Goal: Find specific fact: Find specific fact

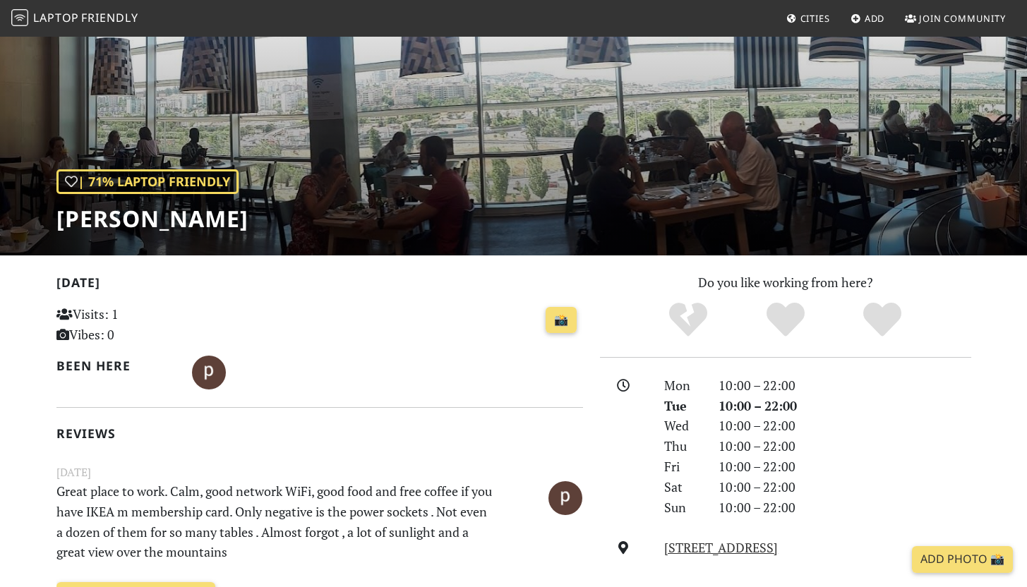
scroll to position [73, 0]
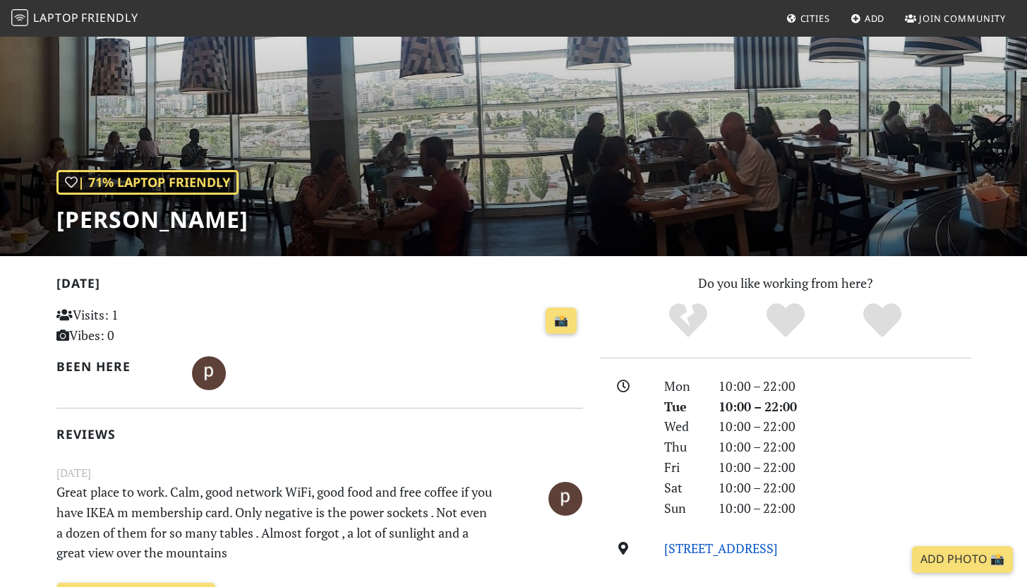
click at [704, 550] on link "[STREET_ADDRESS]" at bounding box center [721, 548] width 114 height 17
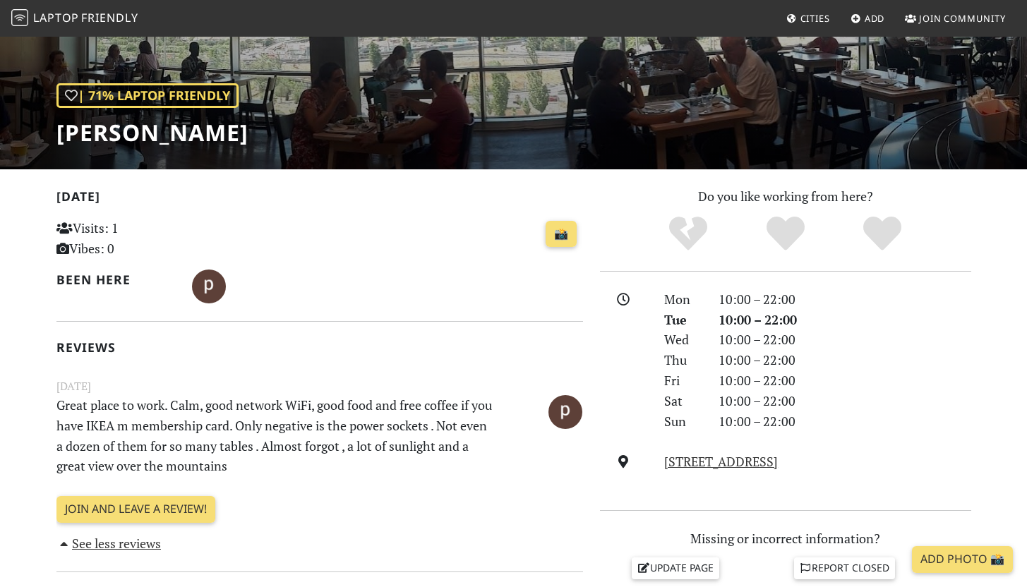
scroll to position [0, 0]
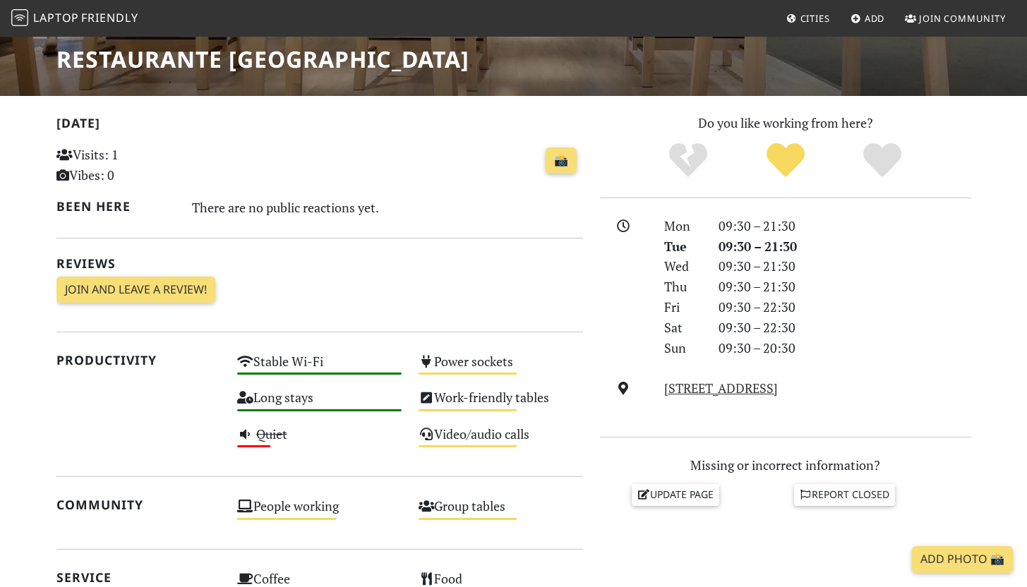
scroll to position [236, 0]
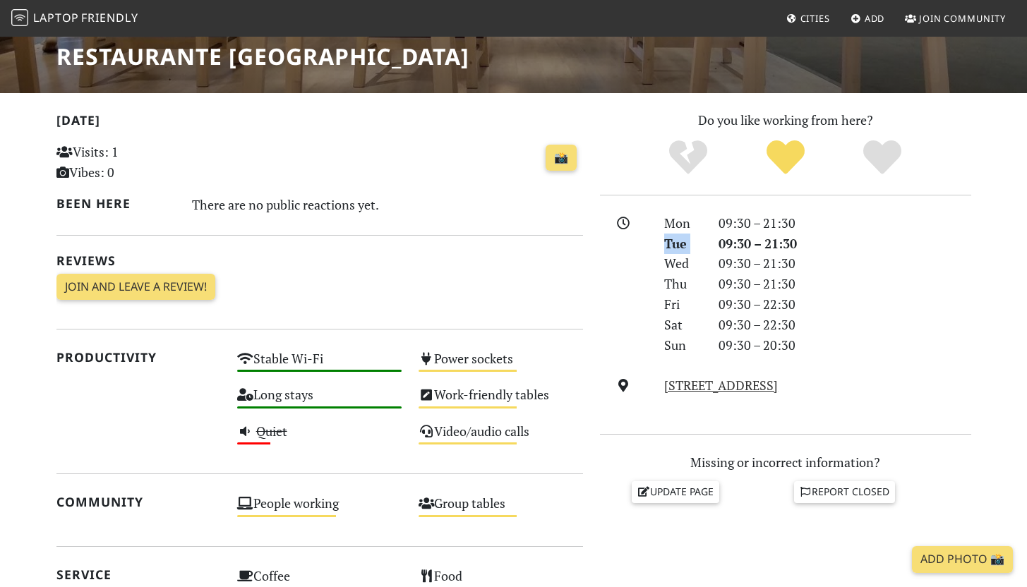
drag, startPoint x: 719, startPoint y: 243, endPoint x: 804, endPoint y: 231, distance: 86.2
click at [805, 231] on div "Mon 09:30 – 21:30 Tue 09:30 – 21:30 Wed 09:30 – 21:30 Thu 09:30 – 21:30 Fri 09:…" at bounding box center [816, 284] width 323 height 143
click at [751, 236] on div "09:30 – 21:30" at bounding box center [845, 244] width 270 height 20
drag, startPoint x: 722, startPoint y: 243, endPoint x: 773, endPoint y: 242, distance: 50.8
click at [775, 243] on div "09:30 – 21:30" at bounding box center [845, 244] width 270 height 20
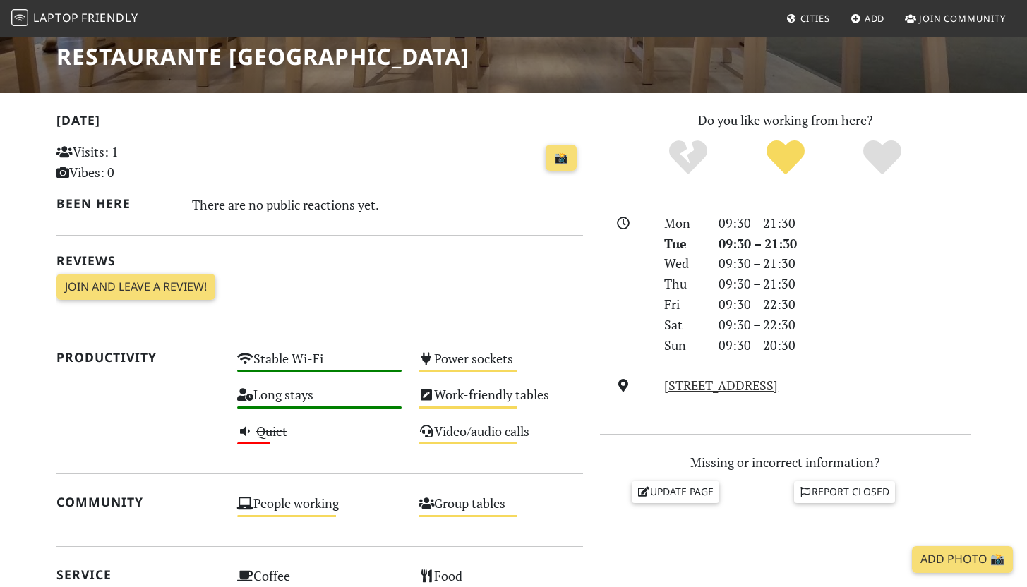
click at [701, 239] on div "Tue" at bounding box center [682, 244] width 54 height 20
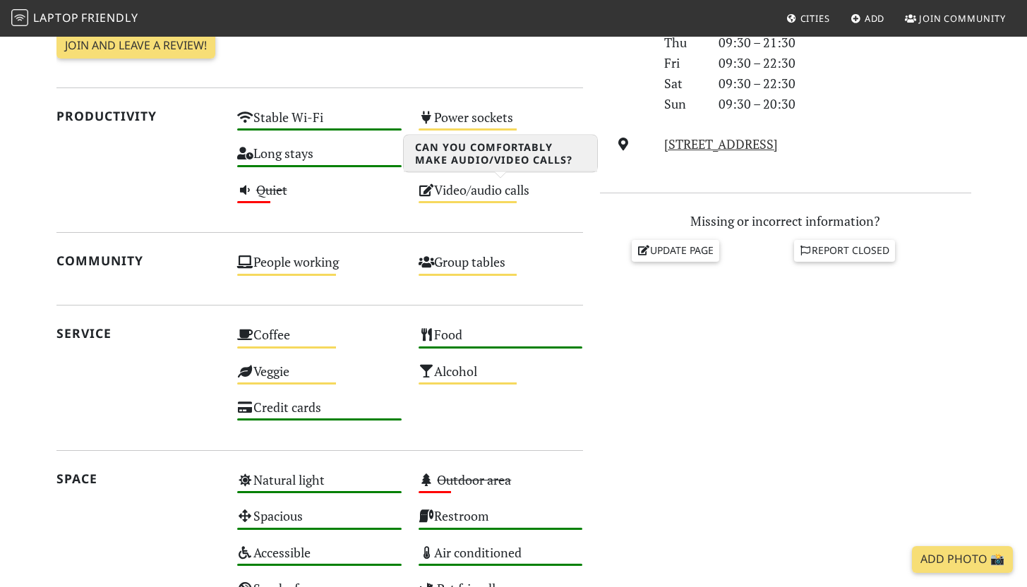
scroll to position [746, 0]
